Goal: Transaction & Acquisition: Purchase product/service

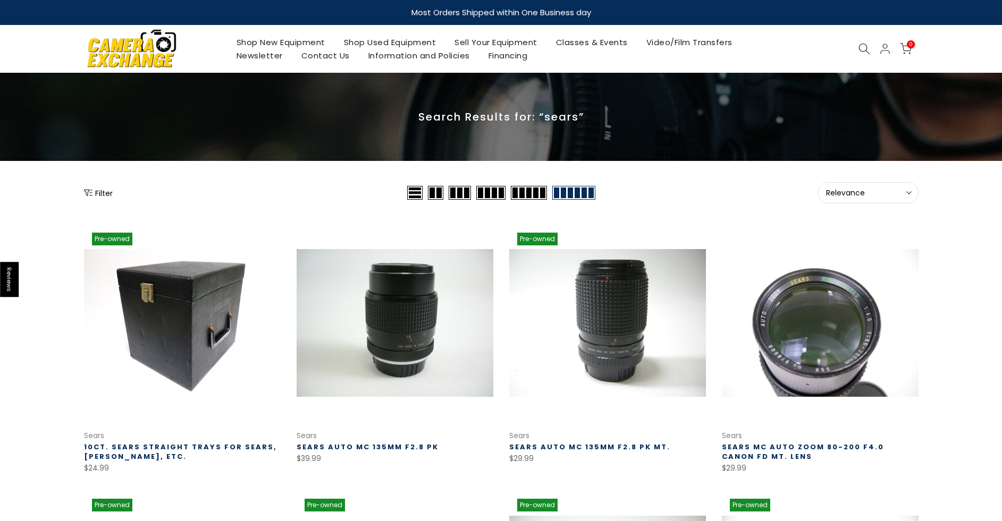
click at [857, 45] on div at bounding box center [864, 49] width 20 height 12
click at [860, 52] on use at bounding box center [863, 49] width 11 height 11
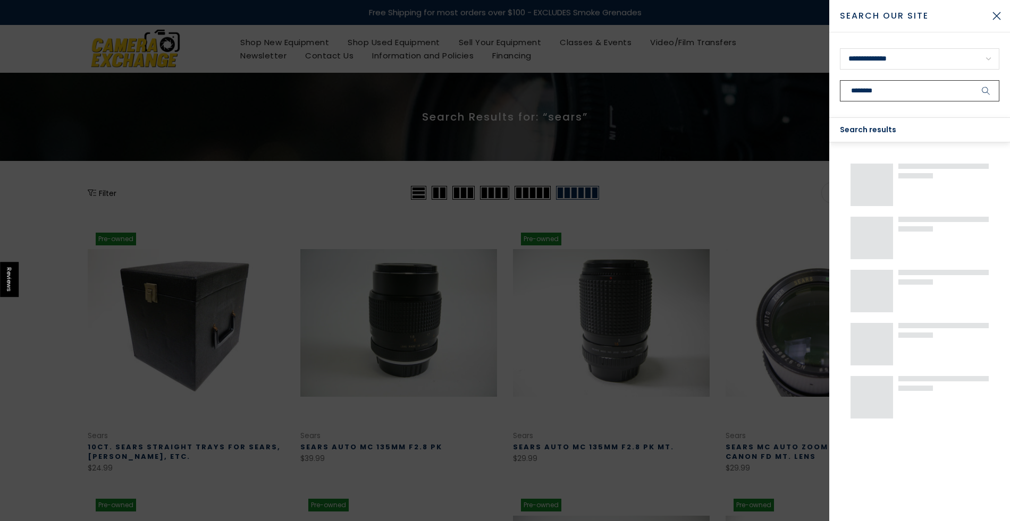
type input "********"
click at [973, 80] on button "submit" at bounding box center [986, 90] width 27 height 21
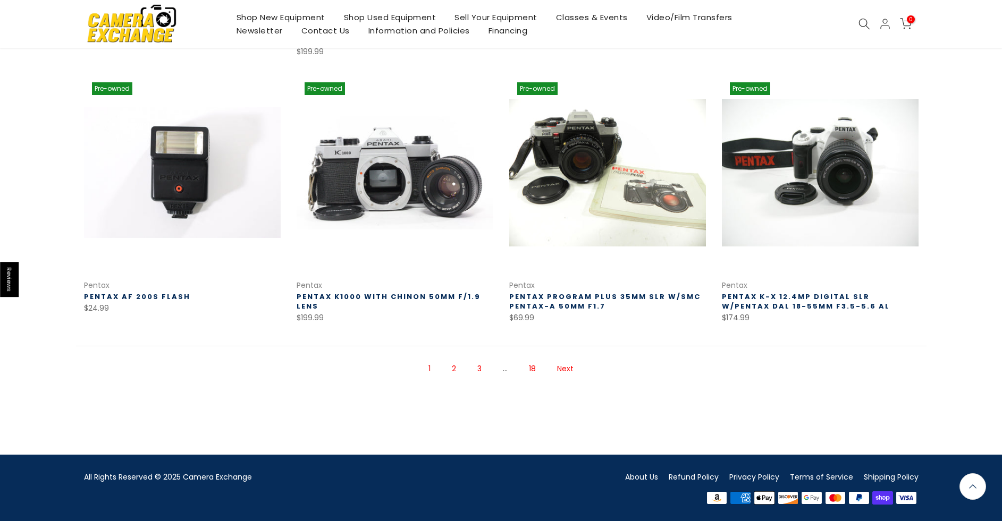
scroll to position [685, 0]
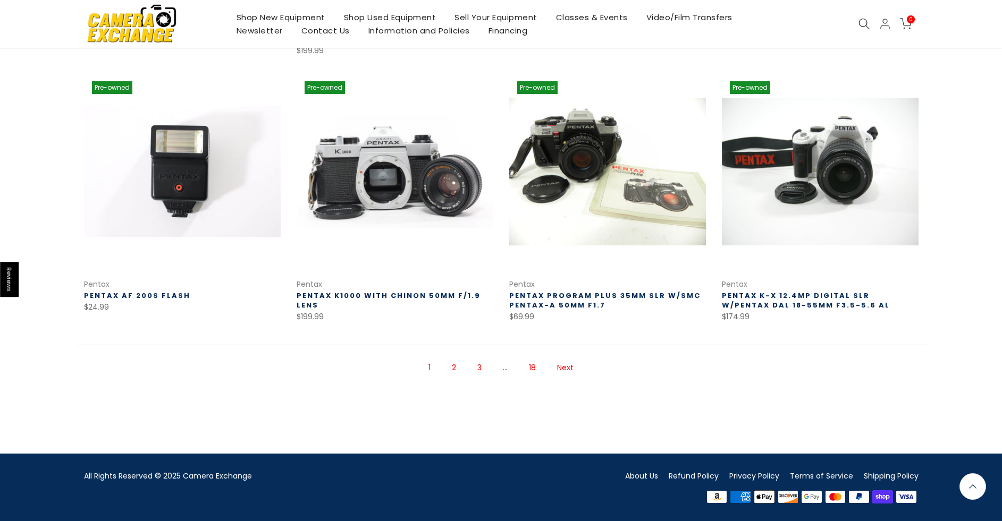
click at [459, 371] on link "2" at bounding box center [453, 368] width 15 height 19
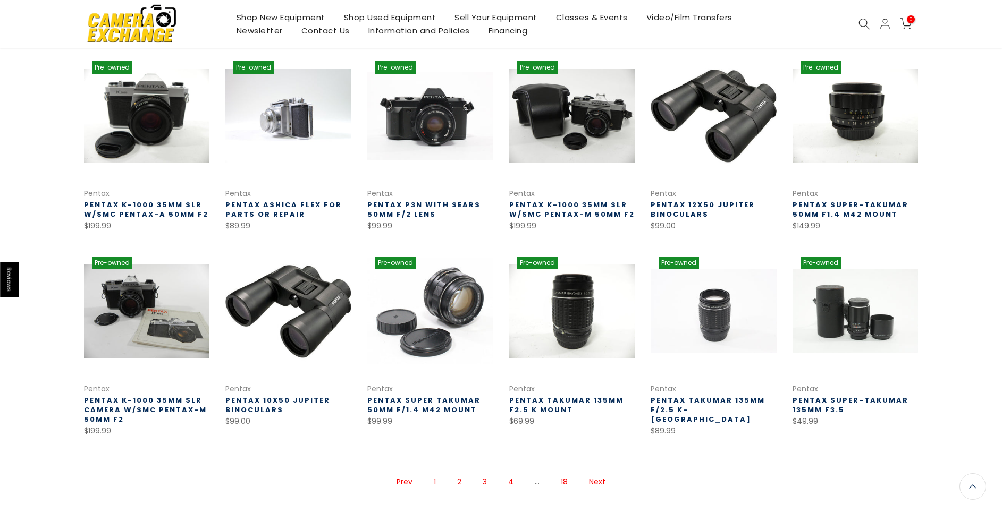
scroll to position [171, 0]
click at [459, 484] on span "2" at bounding box center [459, 482] width 15 height 19
click at [596, 477] on link "Next" at bounding box center [597, 482] width 27 height 19
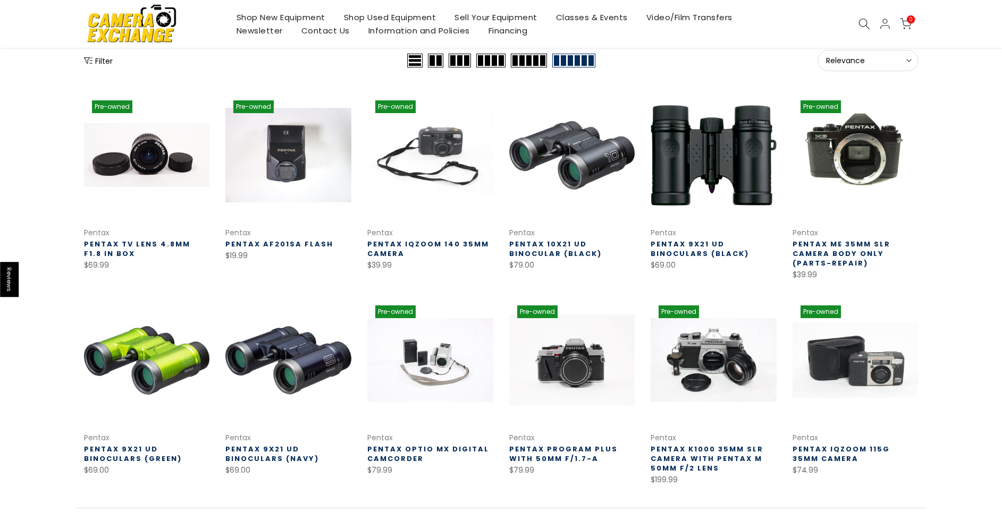
scroll to position [159, 0]
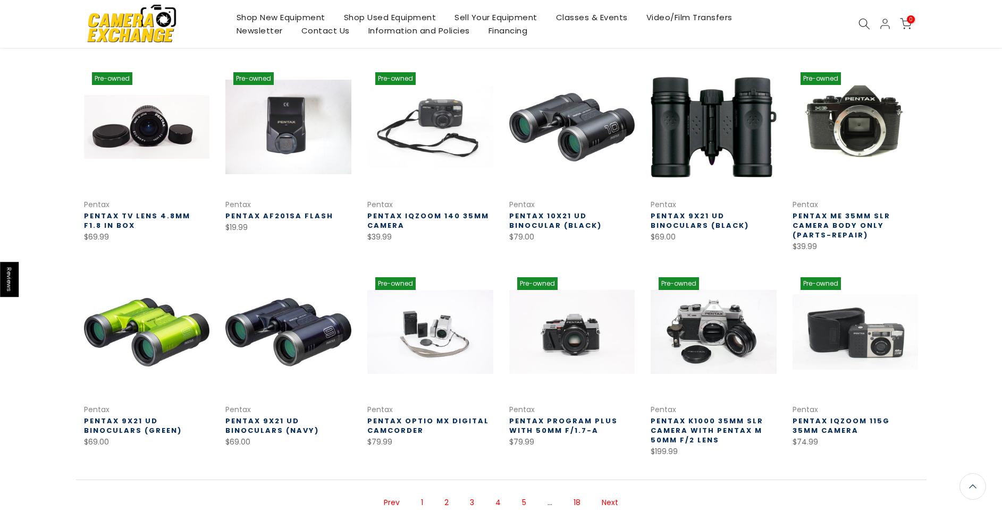
click at [614, 497] on link "Next" at bounding box center [609, 503] width 27 height 19
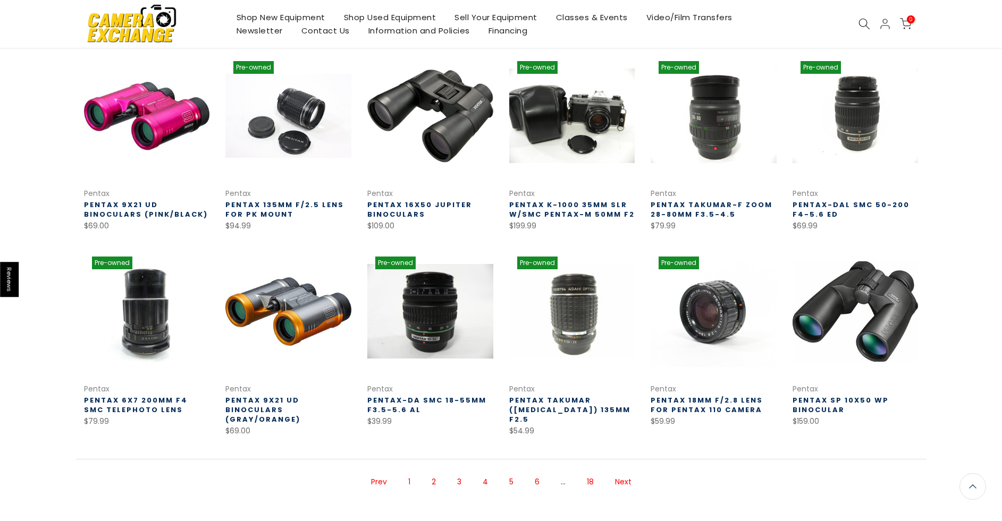
scroll to position [171, 0]
click at [626, 477] on link "Next" at bounding box center [623, 482] width 27 height 19
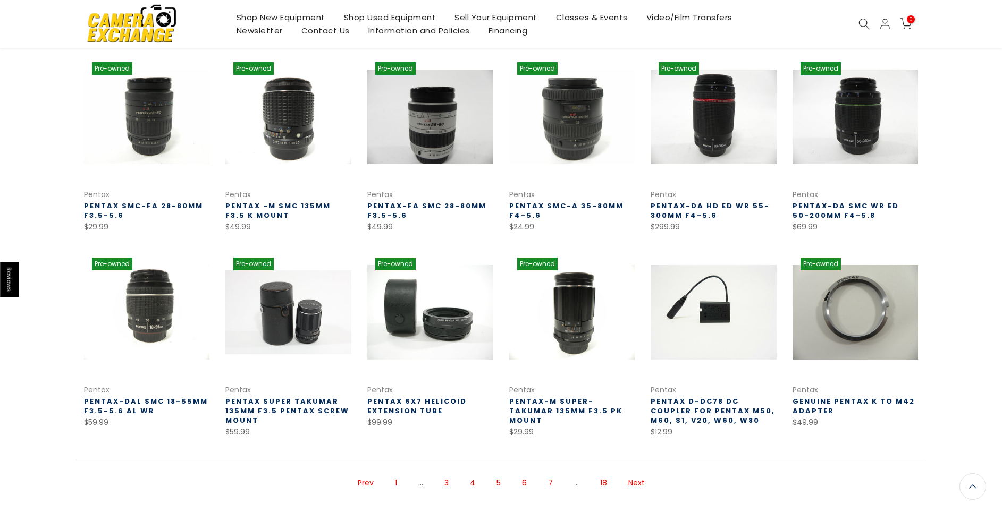
scroll to position [172, 0]
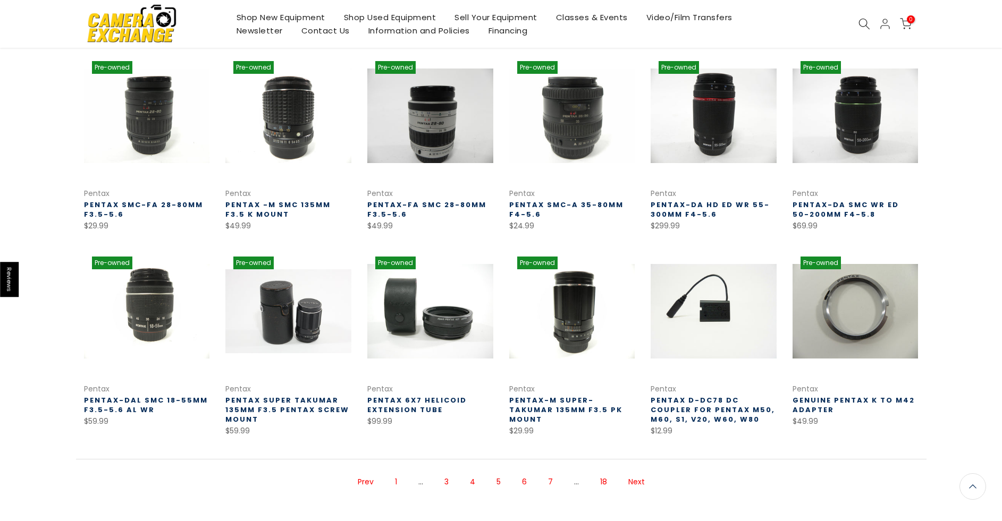
click at [523, 481] on link "6" at bounding box center [524, 482] width 15 height 19
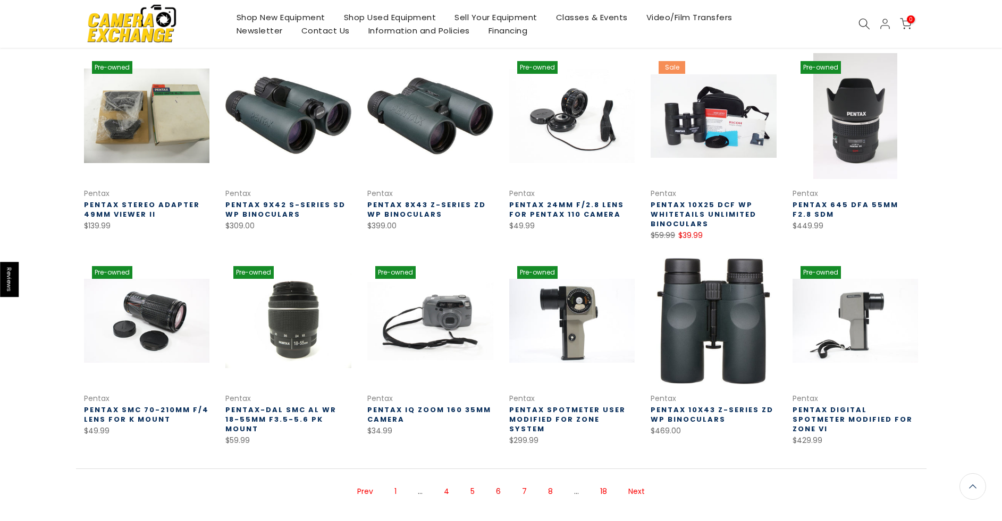
scroll to position [171, 0]
click at [549, 484] on link "8" at bounding box center [550, 492] width 15 height 19
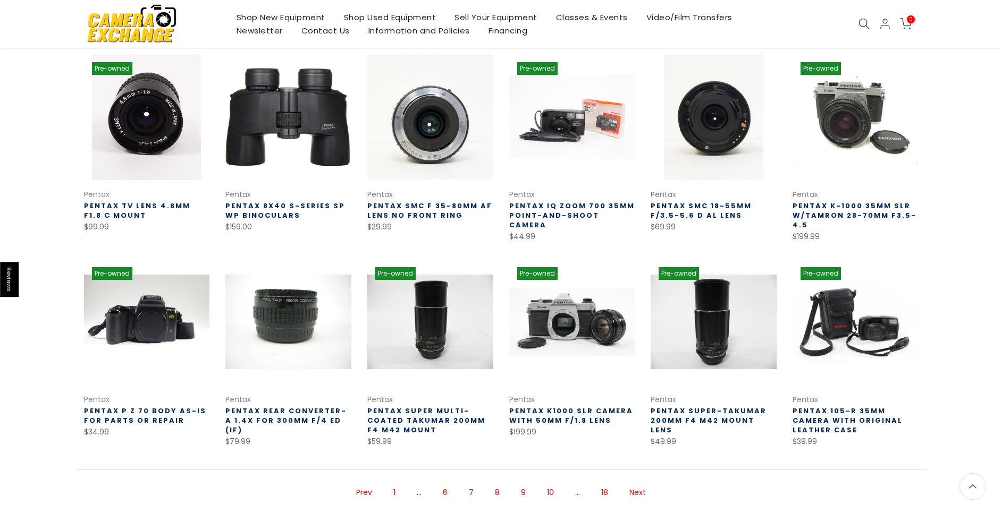
scroll to position [172, 0]
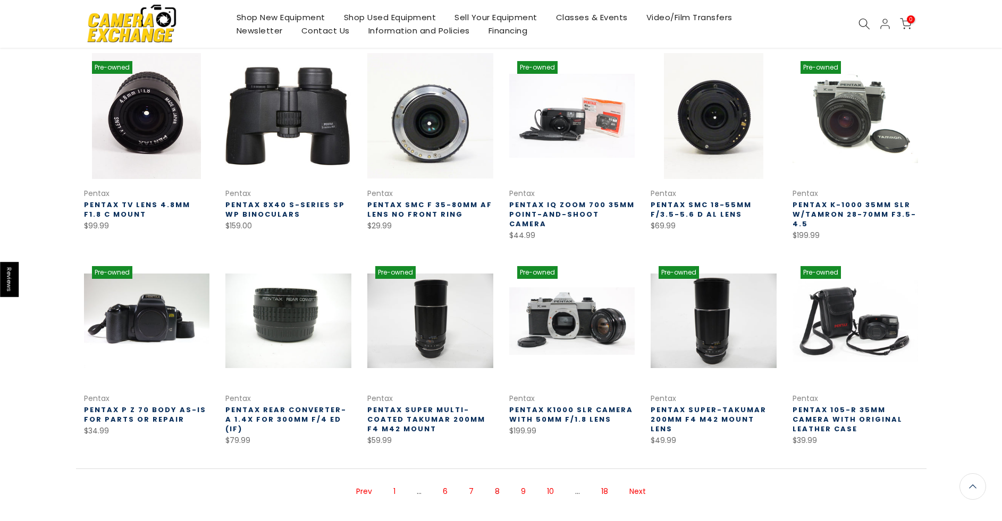
click at [27, 188] on div "Filter Relevance Sort Sort by: Relevance Price, low to high Price, high to low …" at bounding box center [501, 281] width 1002 height 540
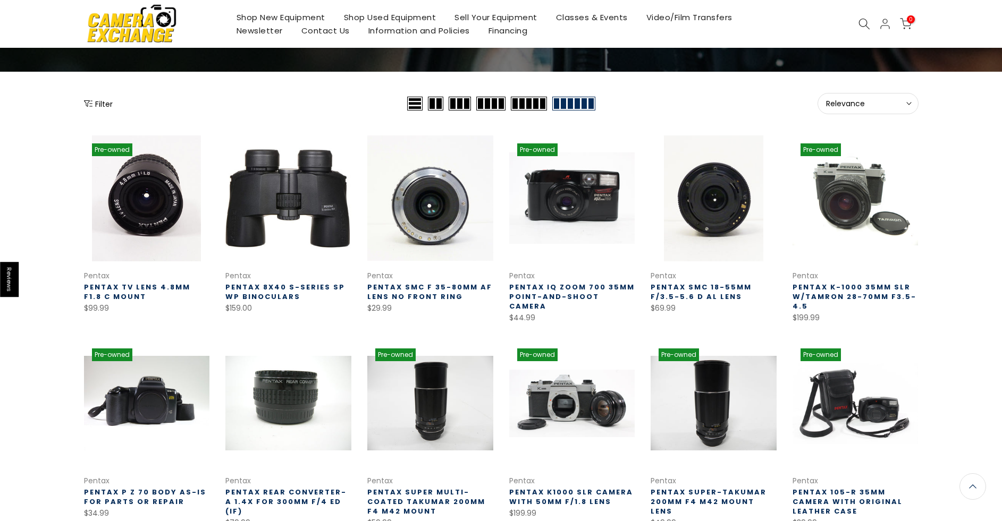
scroll to position [0, 0]
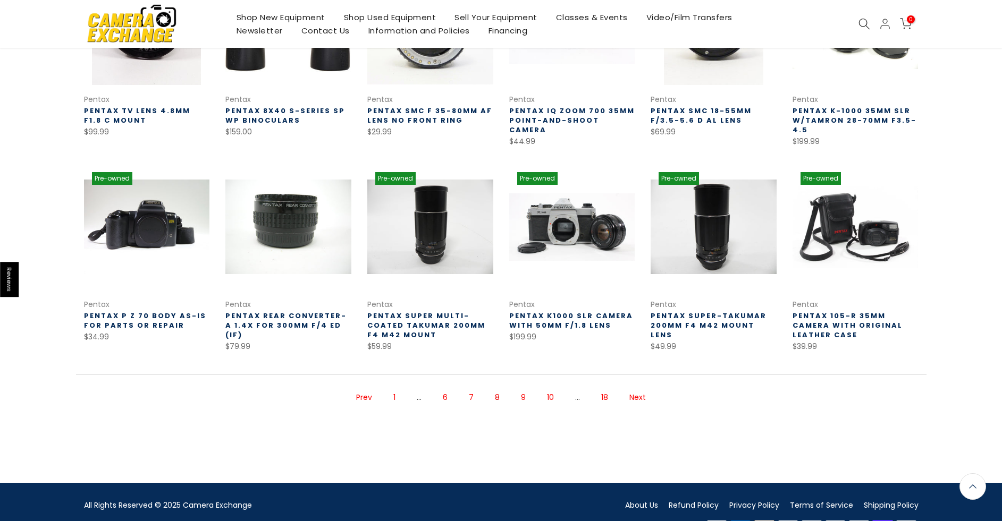
click at [631, 400] on link "Next" at bounding box center [637, 398] width 27 height 19
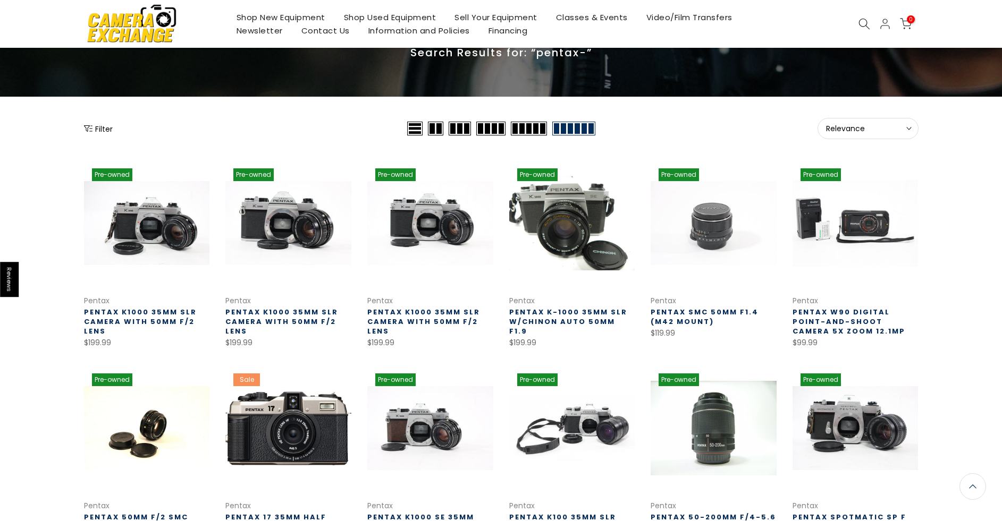
scroll to position [63, 0]
click at [28, 445] on div "Filter Relevance Sort Sort by: Relevance Price, low to high Price, high to low …" at bounding box center [501, 393] width 1002 height 550
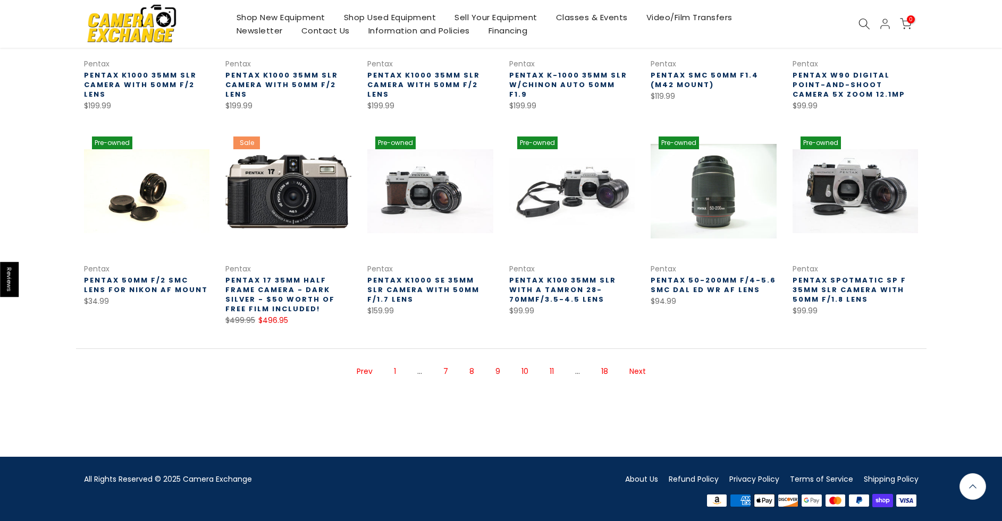
scroll to position [305, 0]
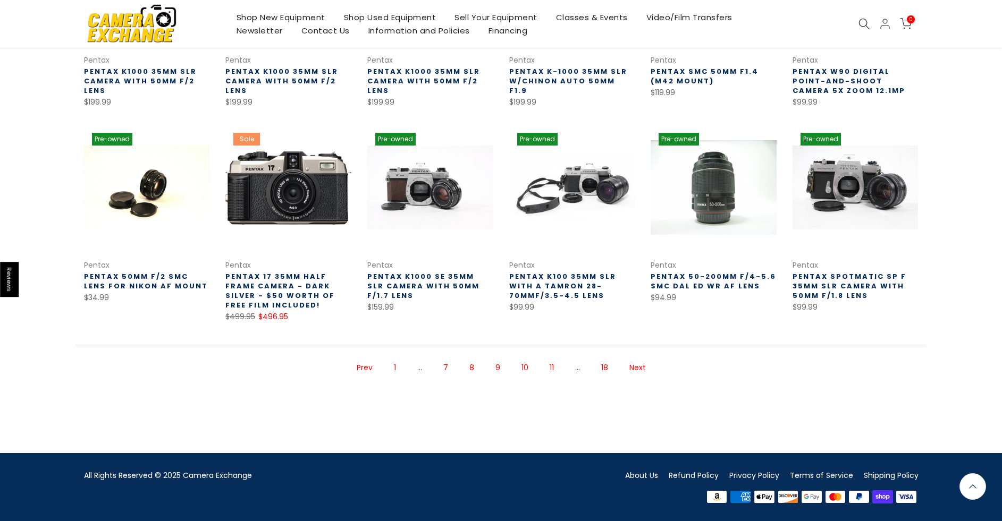
click at [645, 370] on link "Next" at bounding box center [637, 368] width 27 height 19
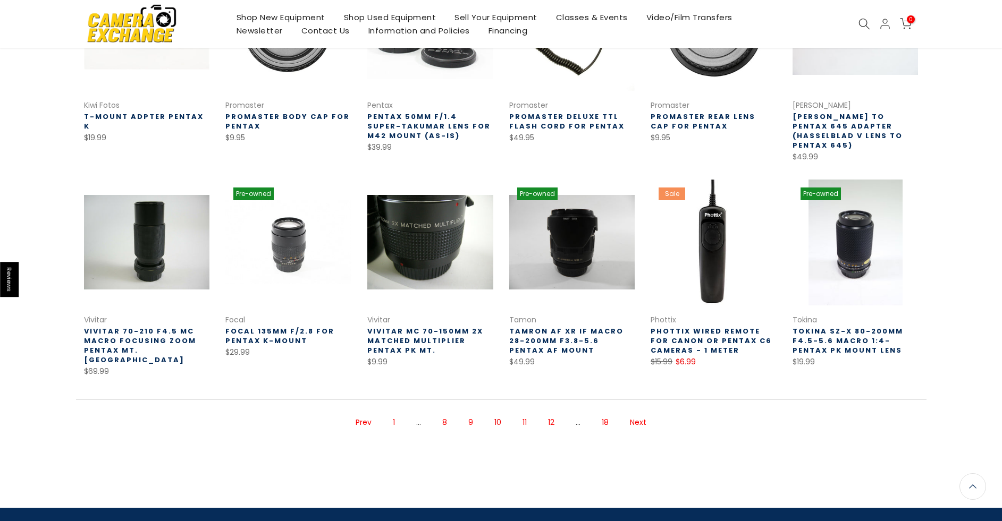
scroll to position [279, 0]
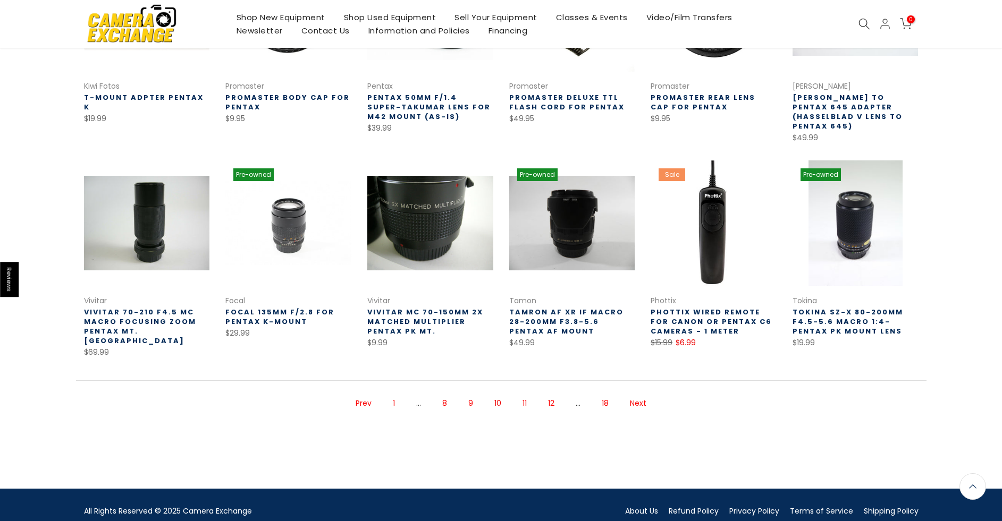
click at [636, 394] on link "Next" at bounding box center [637, 403] width 27 height 19
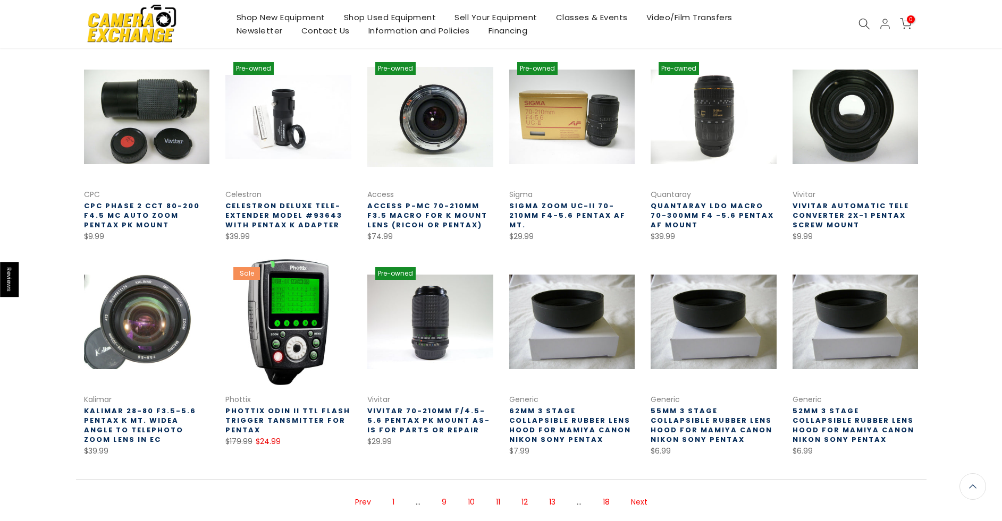
scroll to position [172, 0]
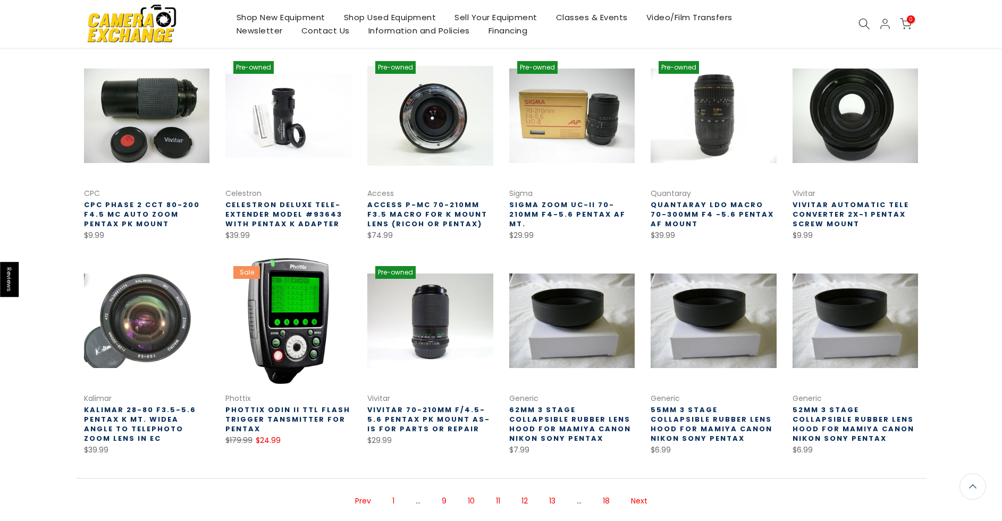
click at [647, 497] on link "Next" at bounding box center [639, 501] width 27 height 19
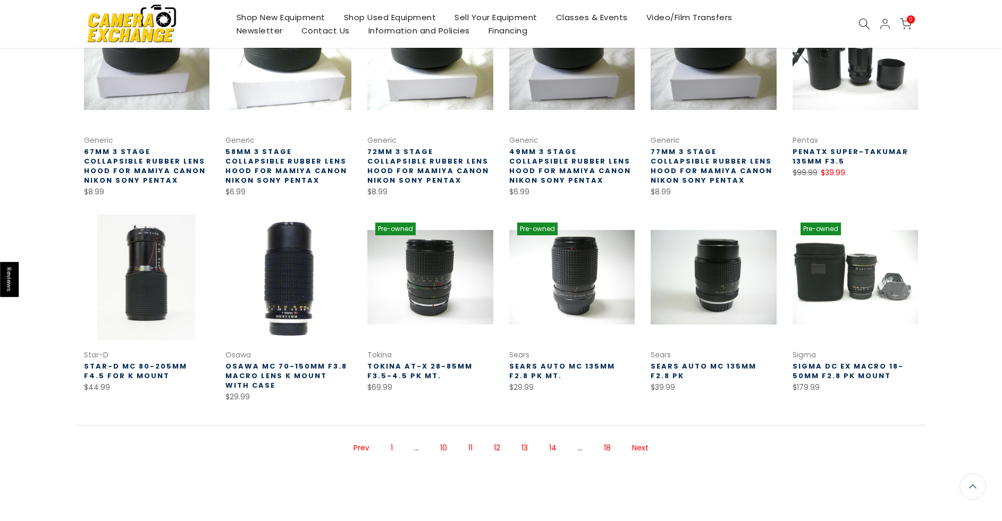
scroll to position [224, 0]
click at [641, 440] on link "Next" at bounding box center [640, 448] width 27 height 19
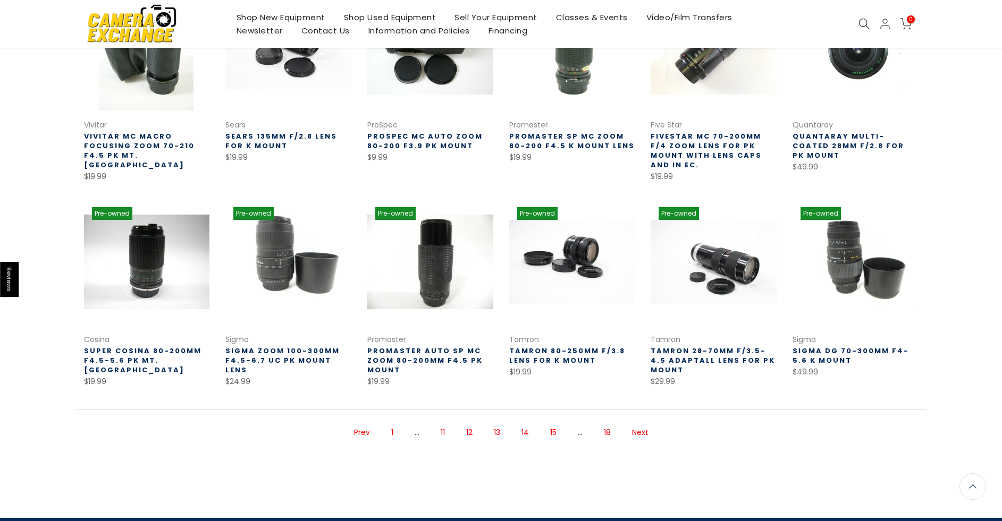
scroll to position [278, 0]
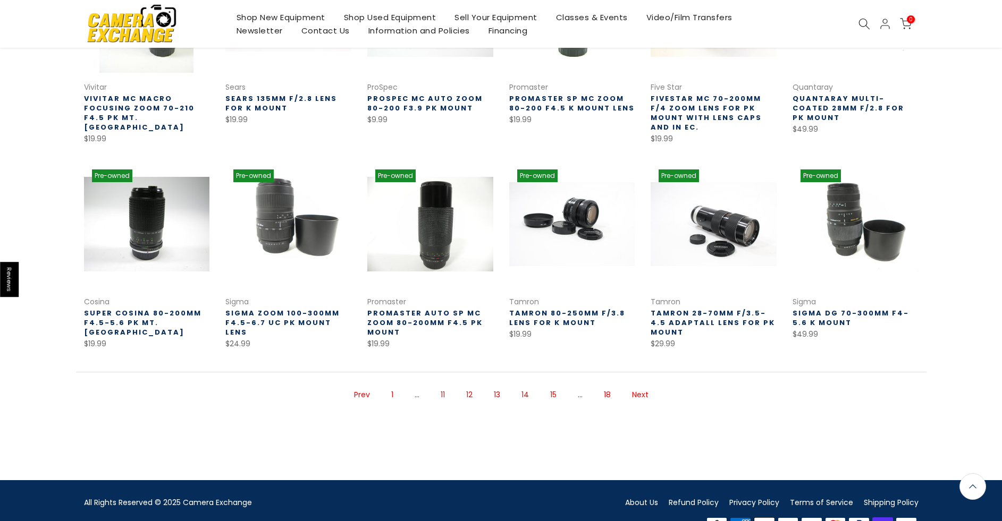
click at [640, 386] on link "Next" at bounding box center [640, 395] width 27 height 19
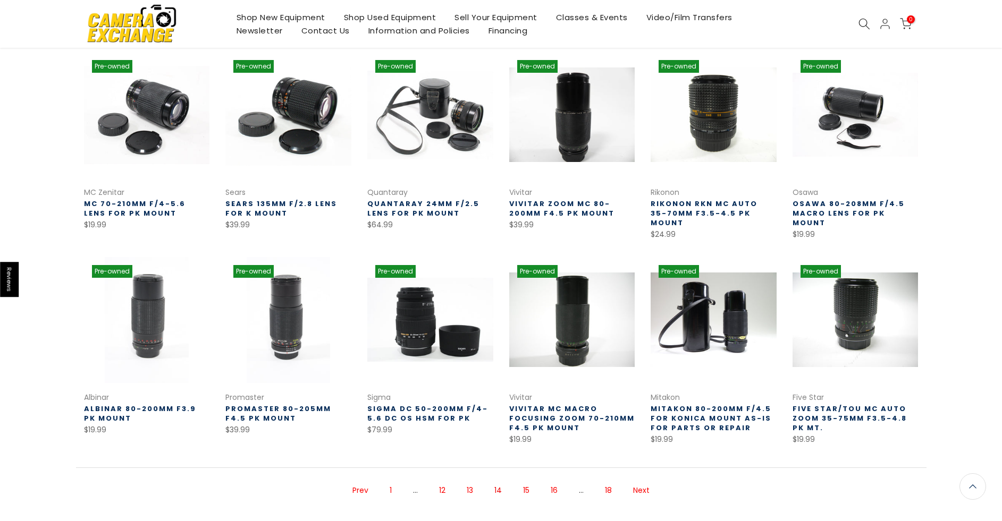
scroll to position [171, 0]
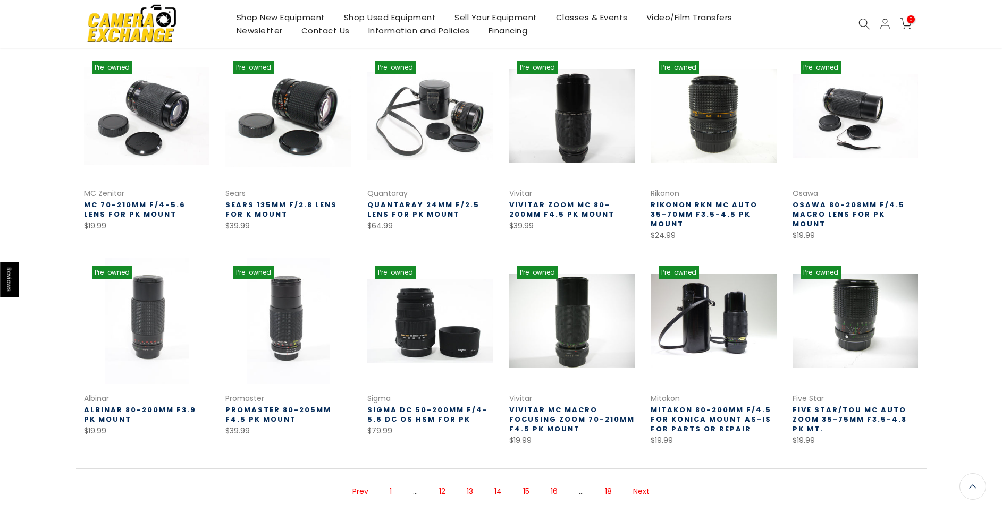
click at [14, 424] on div "Filter Relevance Sort Sort by: Relevance Price, low to high Price, high to low …" at bounding box center [501, 281] width 1002 height 540
click at [640, 483] on link "Next" at bounding box center [641, 492] width 27 height 19
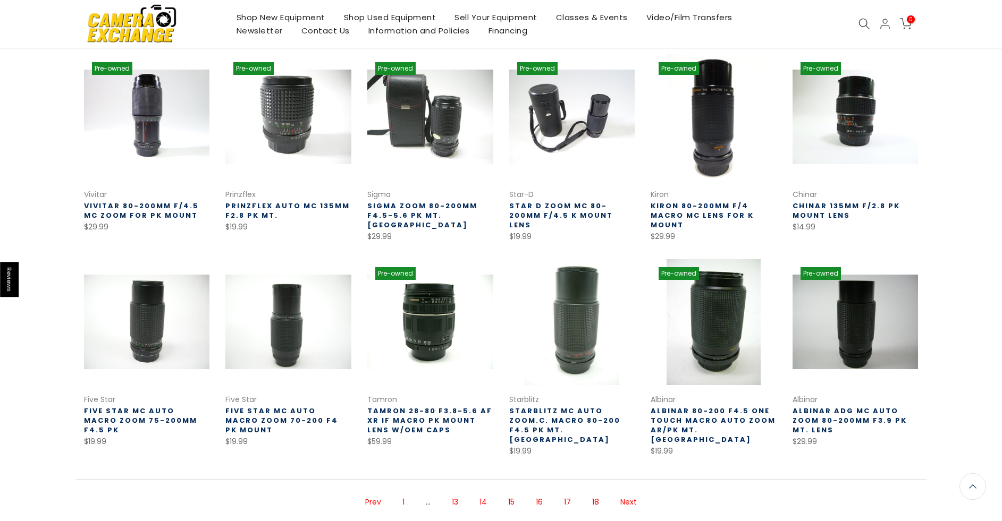
scroll to position [172, 0]
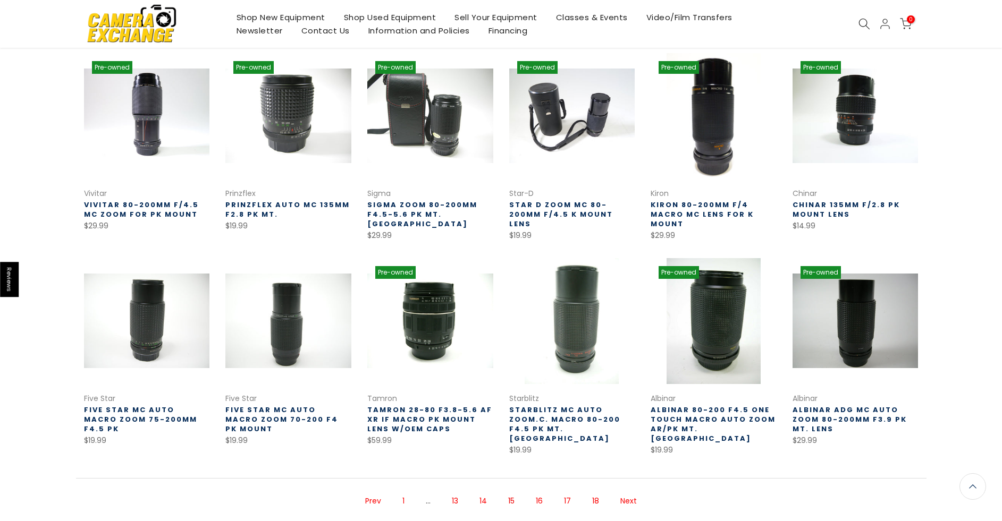
click at [623, 493] on link "Next" at bounding box center [628, 501] width 27 height 19
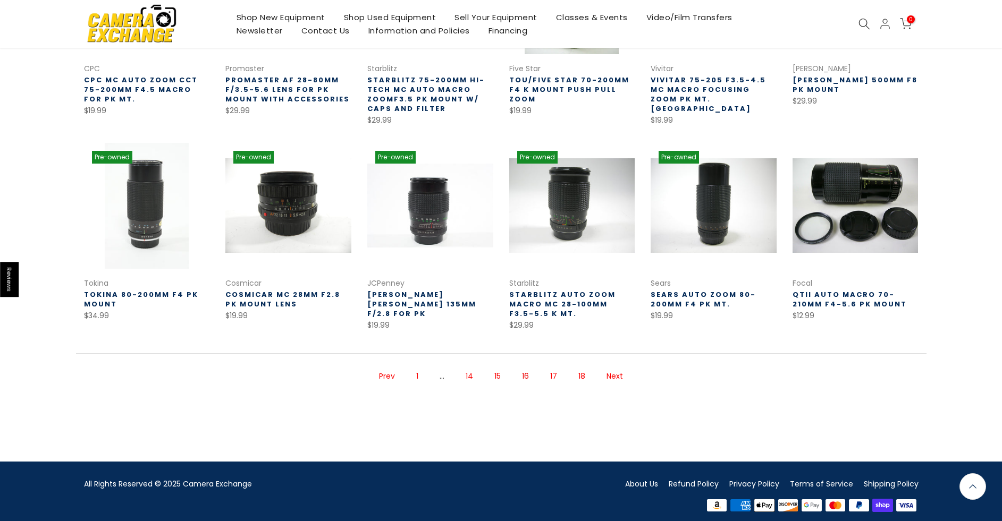
scroll to position [305, 0]
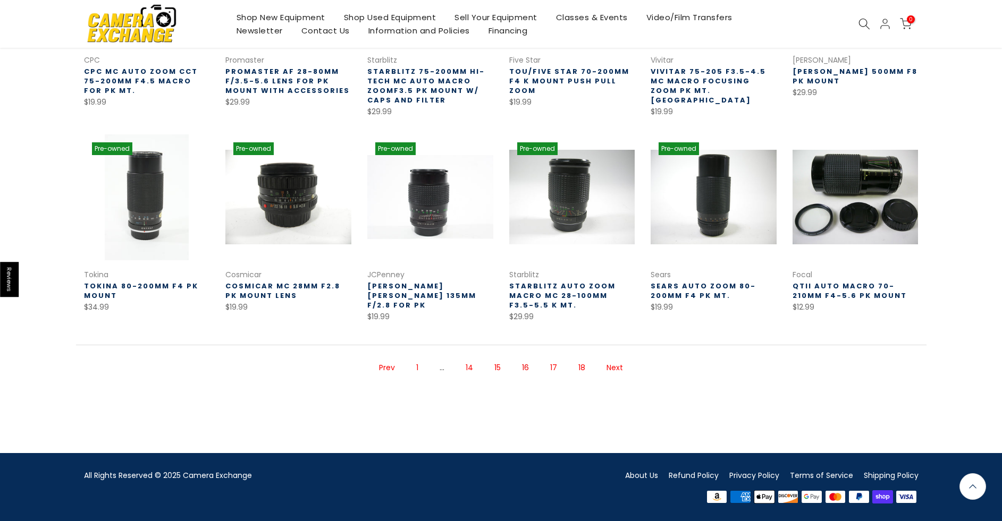
click at [615, 368] on link "Next" at bounding box center [614, 368] width 27 height 19
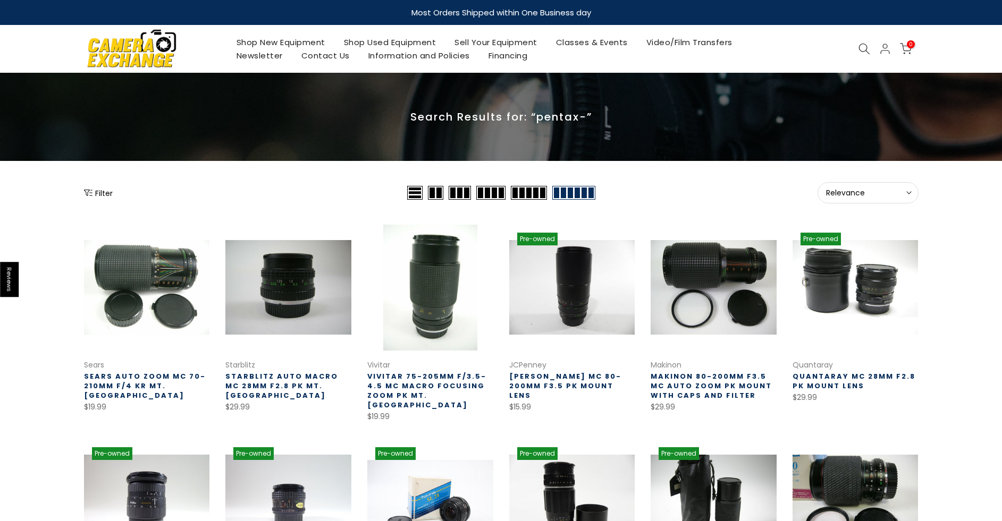
click at [864, 51] on icon at bounding box center [864, 49] width 12 height 12
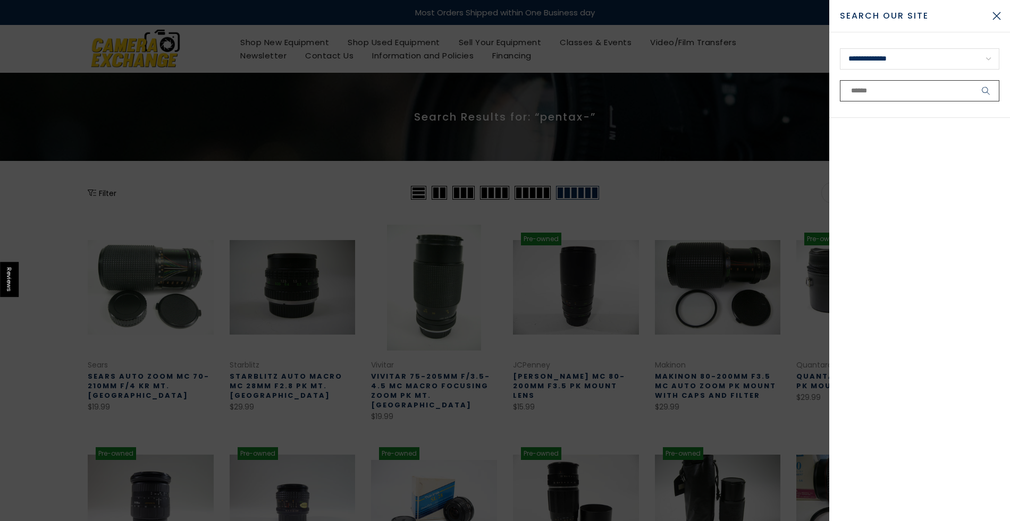
drag, startPoint x: 859, startPoint y: 94, endPoint x: 866, endPoint y: 87, distance: 10.2
click at [860, 94] on input "text" at bounding box center [919, 90] width 159 height 21
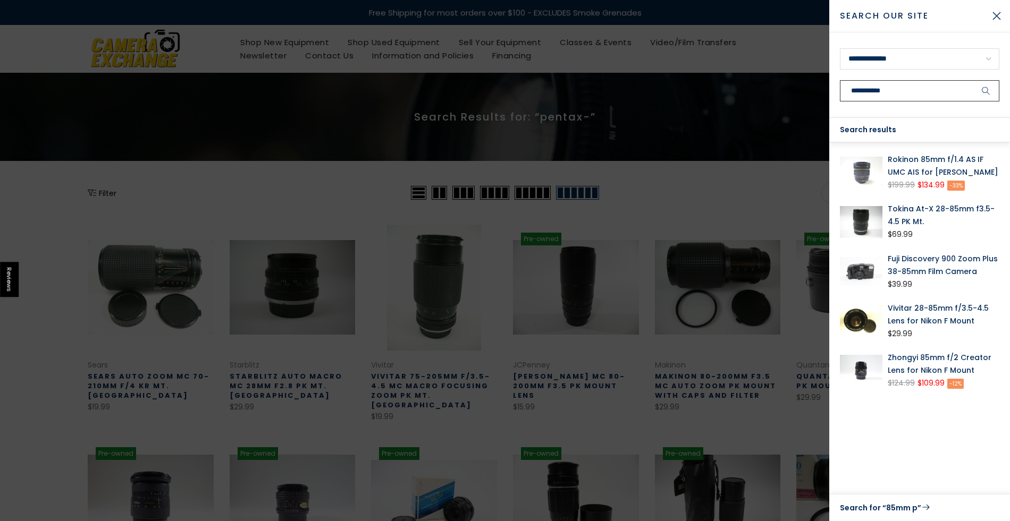
type input "**********"
click at [973, 80] on button "submit" at bounding box center [986, 90] width 27 height 21
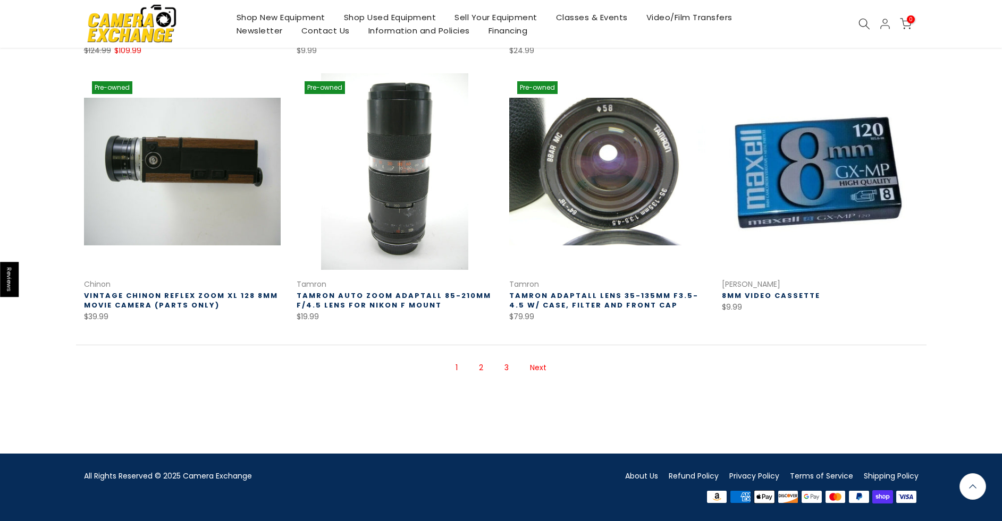
scroll to position [683, 0]
click at [540, 366] on link "Next" at bounding box center [538, 368] width 27 height 19
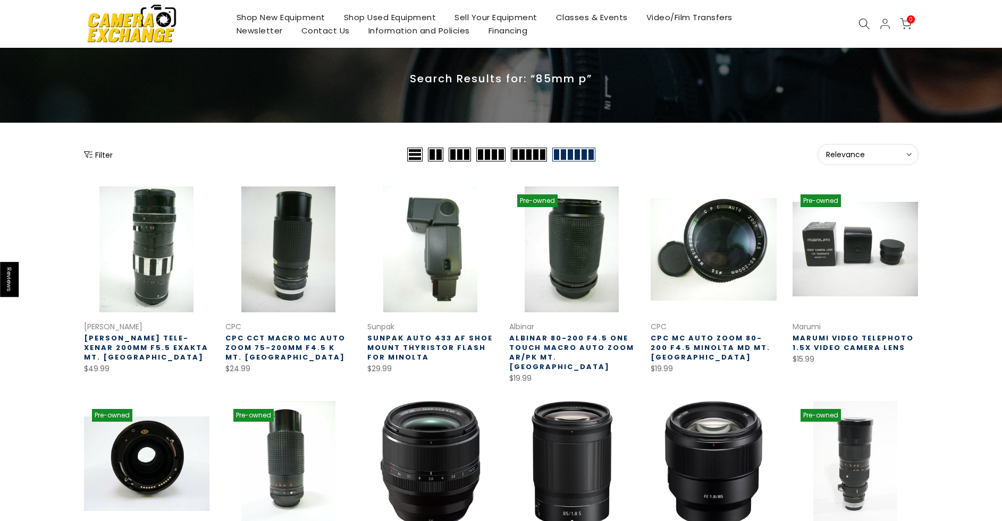
scroll to position [39, 0]
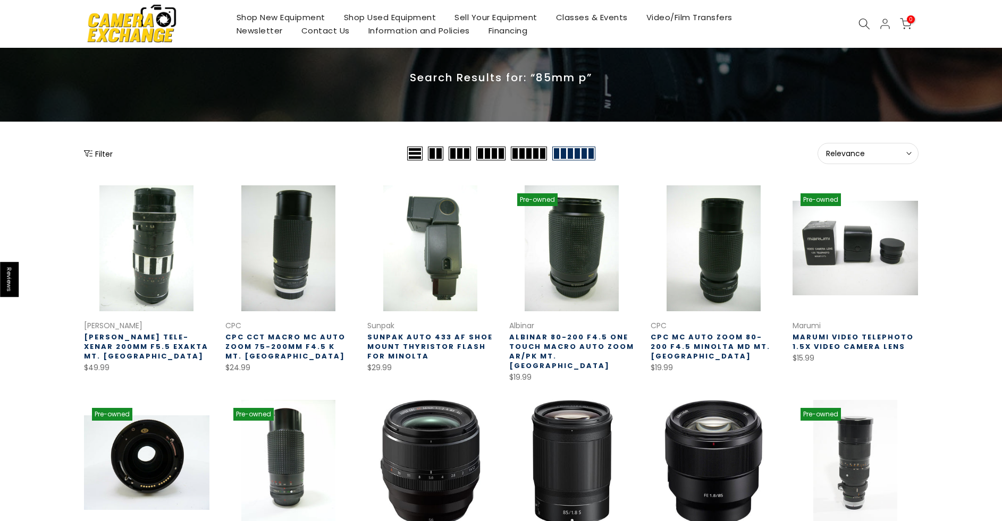
click at [353, 18] on link "Shop Used Equipment" at bounding box center [389, 17] width 111 height 13
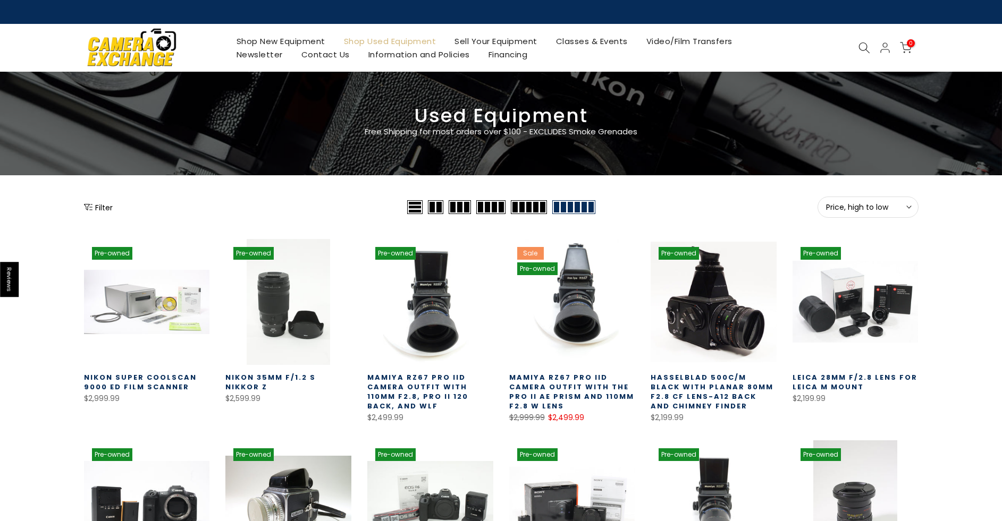
click at [96, 210] on button "Filter" at bounding box center [98, 207] width 29 height 11
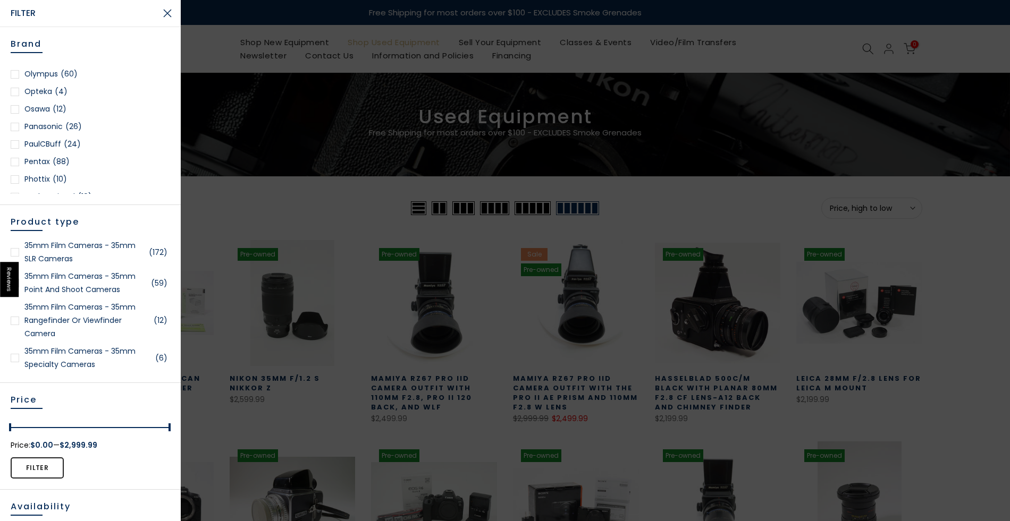
scroll to position [1010, 0]
click at [16, 114] on div at bounding box center [15, 110] width 9 height 9
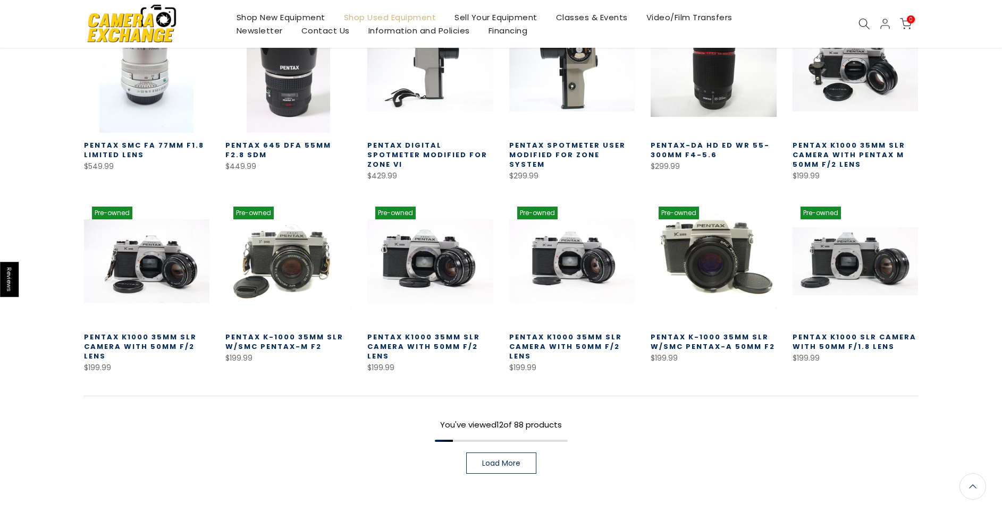
scroll to position [292, 0]
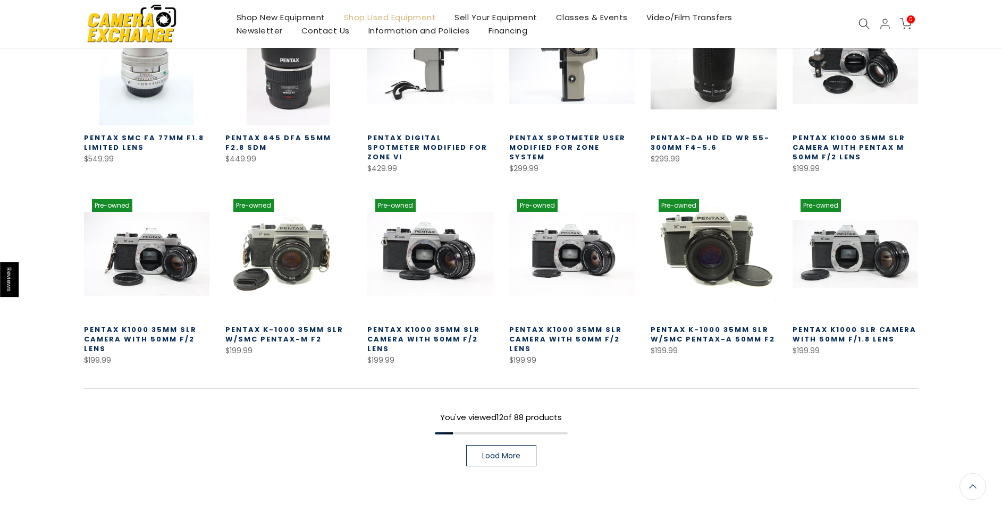
click at [525, 462] on link "Load More" at bounding box center [501, 455] width 70 height 21
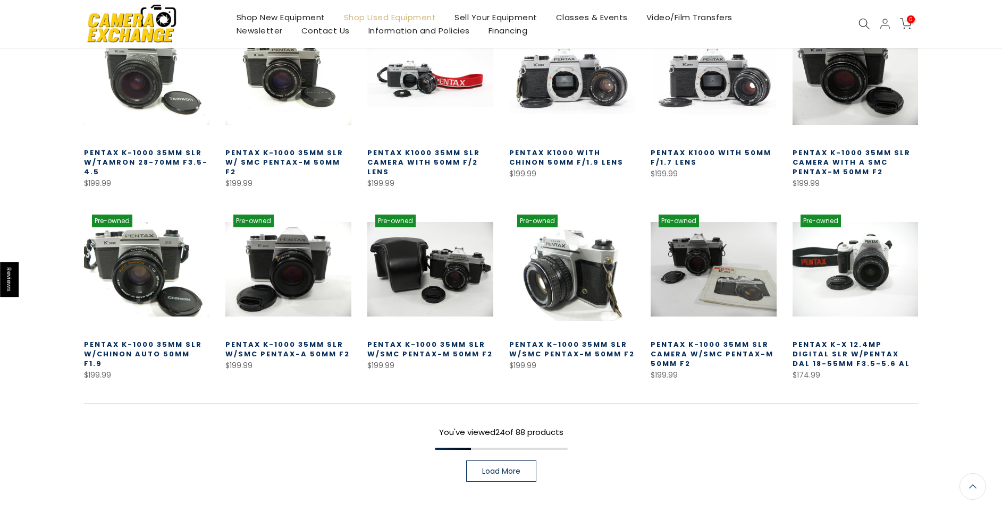
scroll to position [665, 0]
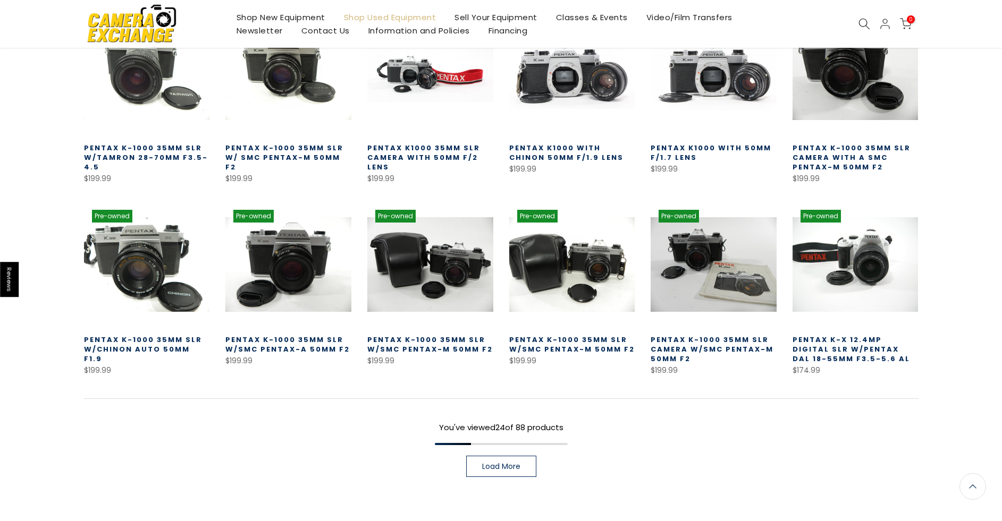
click at [513, 469] on span "Load More" at bounding box center [501, 466] width 38 height 7
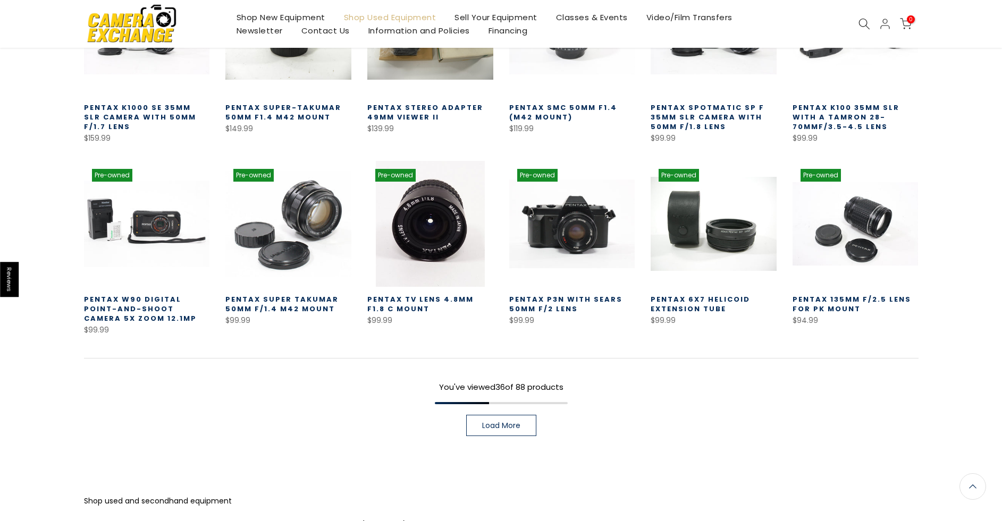
scroll to position [1091, 0]
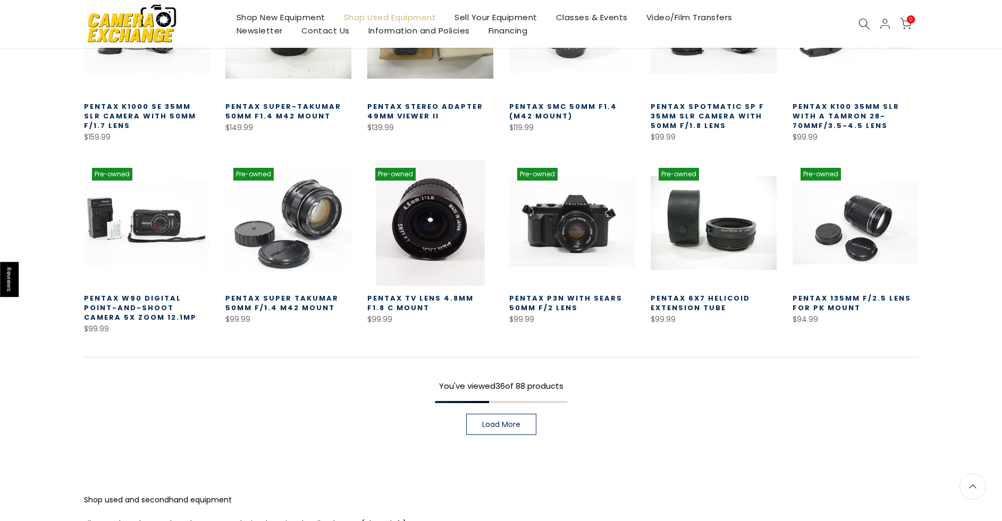
click at [502, 428] on span "Load More" at bounding box center [501, 424] width 38 height 7
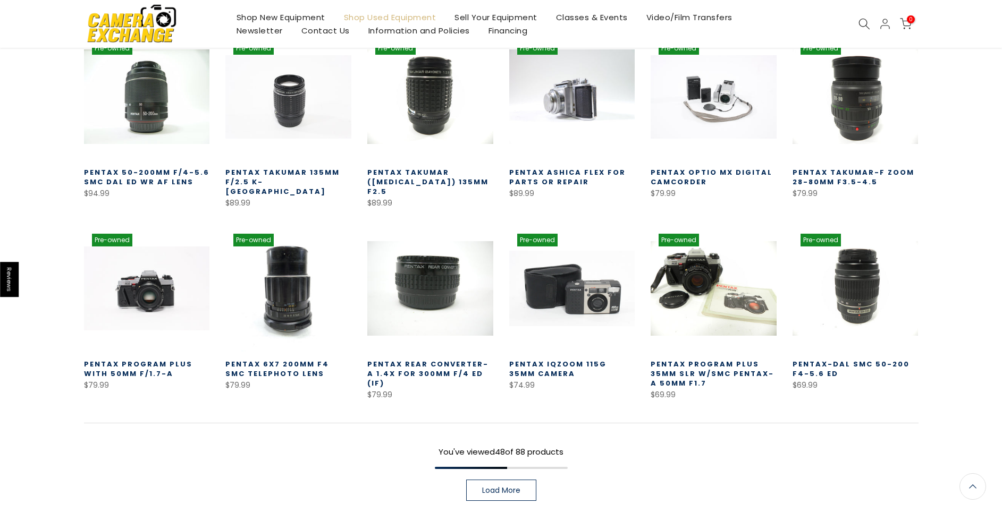
scroll to position [1409, 0]
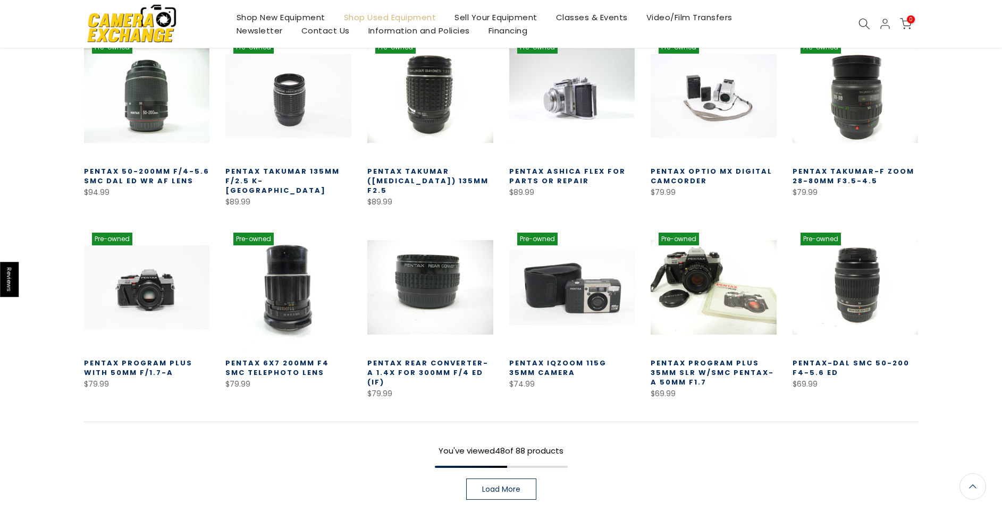
click at [506, 486] on span "Load More" at bounding box center [501, 489] width 38 height 7
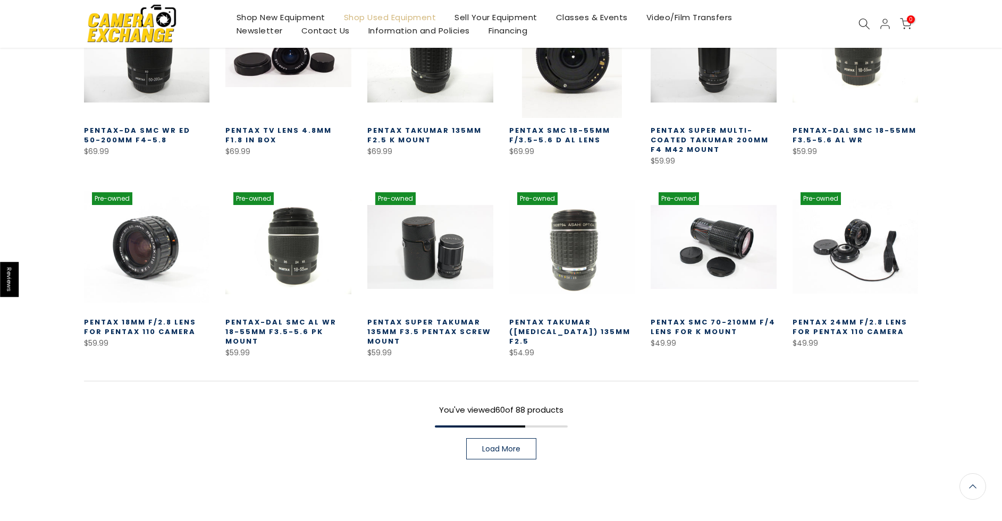
scroll to position [1835, 0]
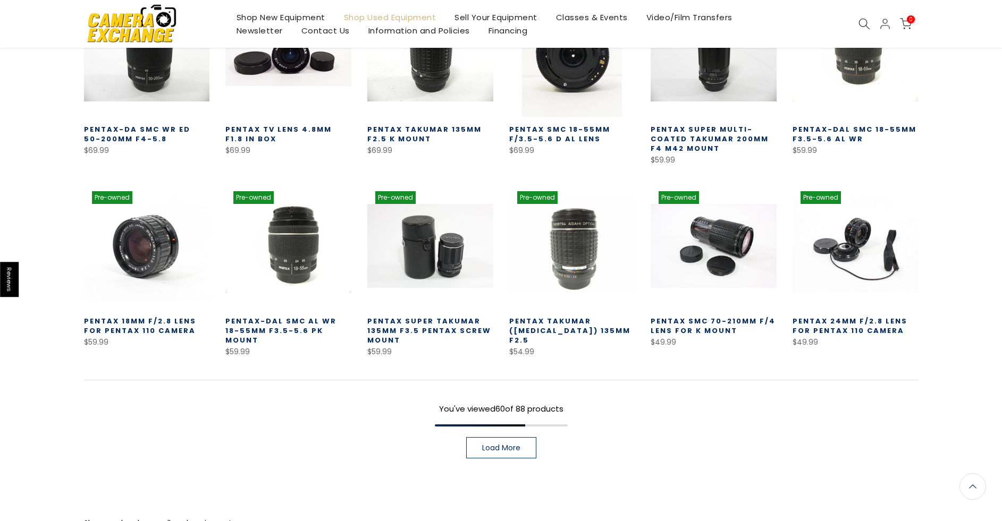
click at [503, 444] on span "Load More" at bounding box center [501, 447] width 38 height 7
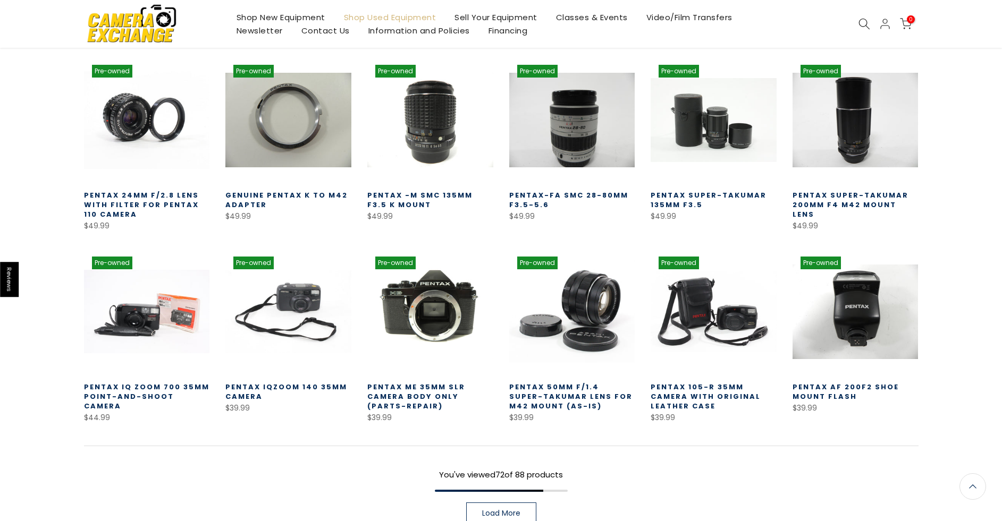
scroll to position [2154, 0]
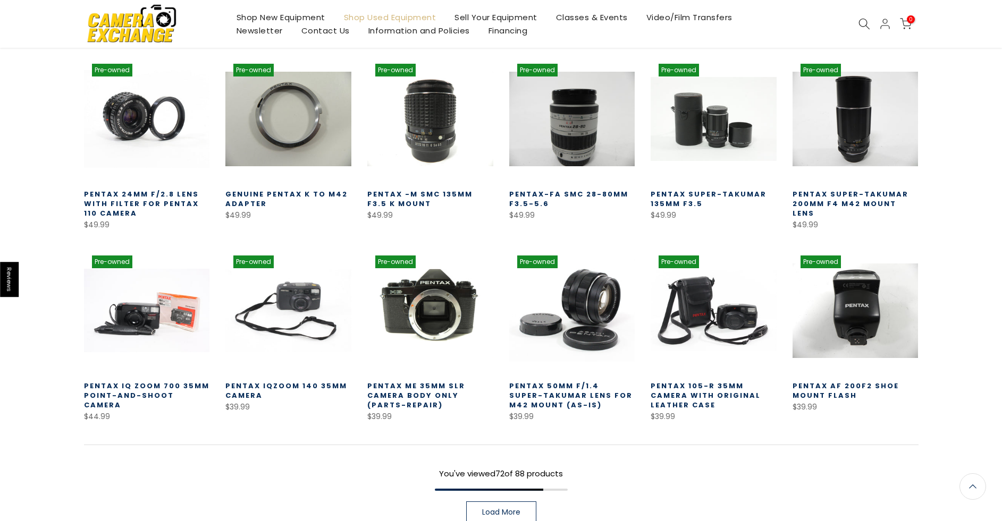
click at [501, 509] on span "Load More" at bounding box center [501, 512] width 38 height 7
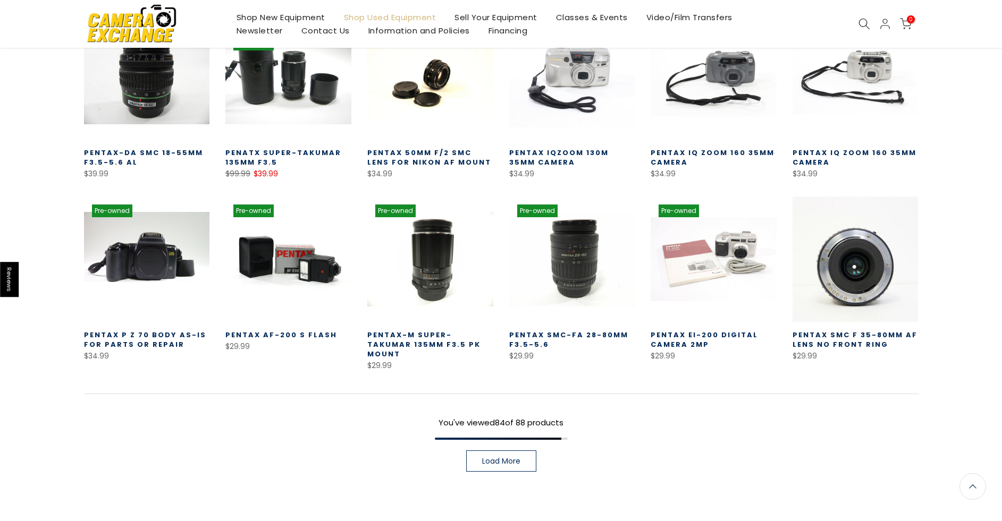
scroll to position [2578, 0]
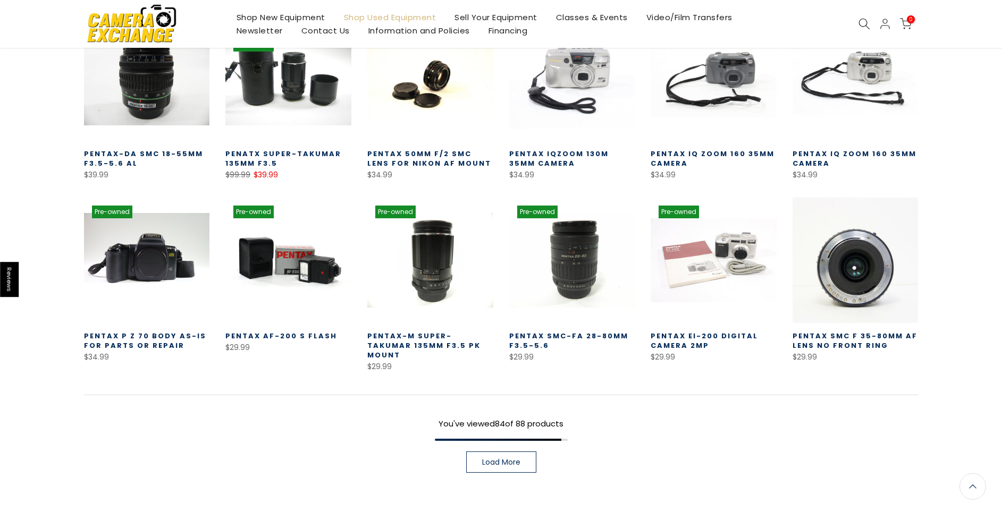
click at [515, 459] on span "Load More" at bounding box center [501, 462] width 38 height 7
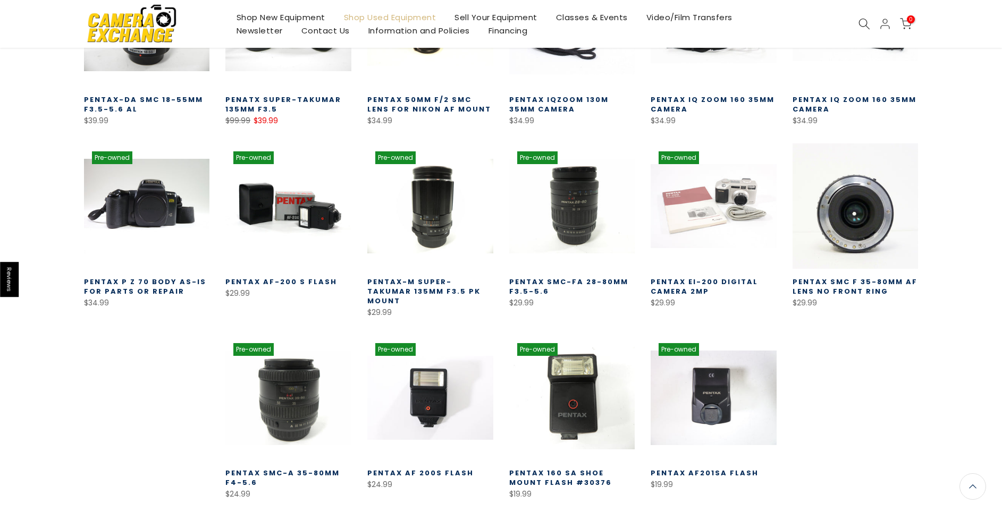
scroll to position [2631, 0]
